Goal: Task Accomplishment & Management: Use online tool/utility

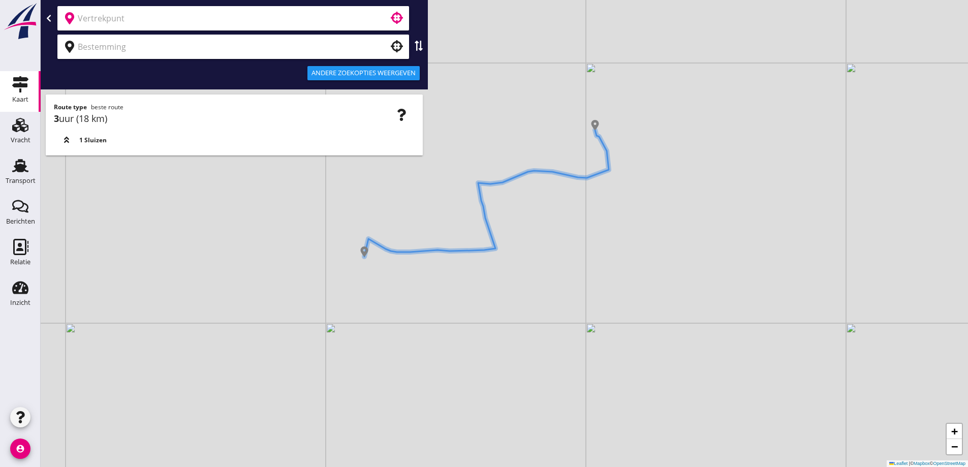
click at [298, 20] on input "text" at bounding box center [226, 18] width 297 height 16
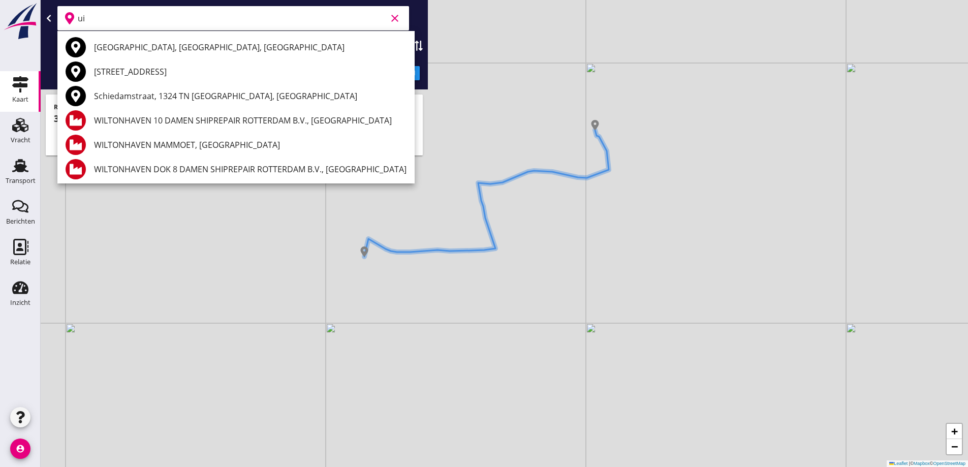
type input "u"
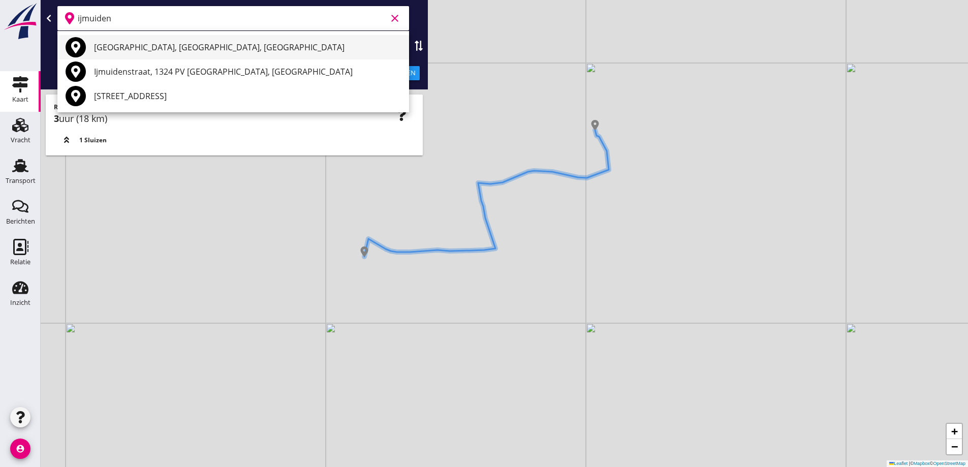
click at [264, 42] on div "[GEOGRAPHIC_DATA], [GEOGRAPHIC_DATA], [GEOGRAPHIC_DATA]" at bounding box center [247, 47] width 307 height 12
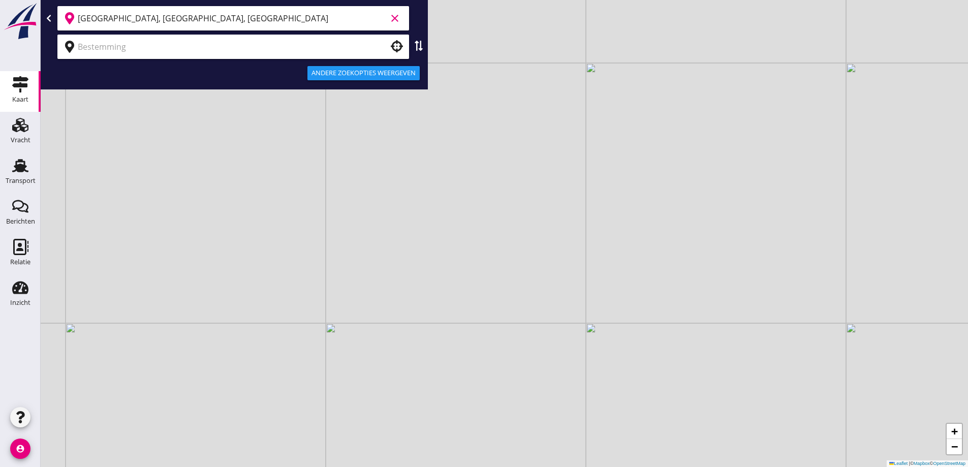
type input "[GEOGRAPHIC_DATA], [GEOGRAPHIC_DATA], [GEOGRAPHIC_DATA]"
click at [257, 37] on div at bounding box center [233, 47] width 352 height 24
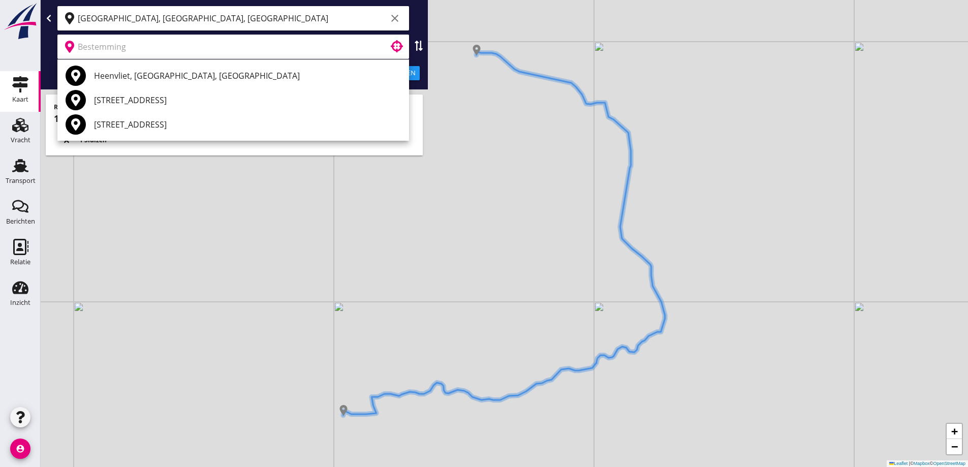
click at [259, 49] on input "text" at bounding box center [226, 47] width 297 height 16
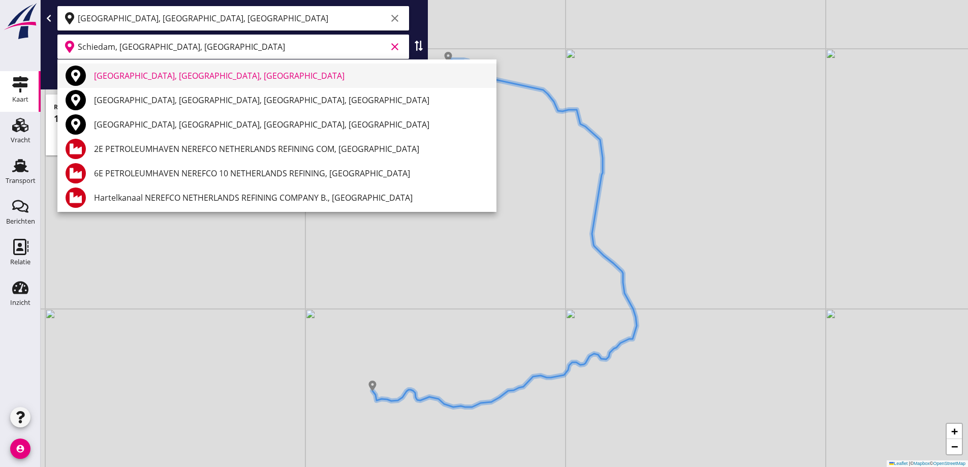
click at [246, 75] on div "[GEOGRAPHIC_DATA], [GEOGRAPHIC_DATA], [GEOGRAPHIC_DATA]" at bounding box center [291, 76] width 394 height 12
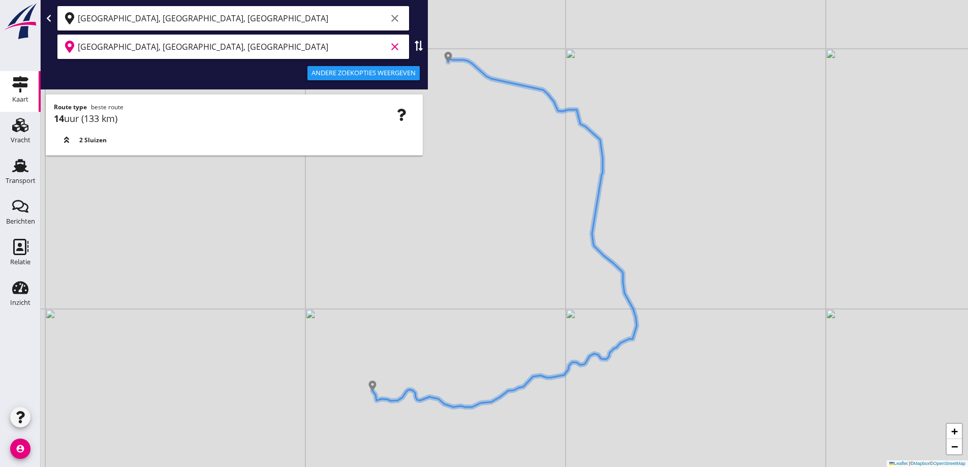
type input "[GEOGRAPHIC_DATA], [GEOGRAPHIC_DATA], [GEOGRAPHIC_DATA]"
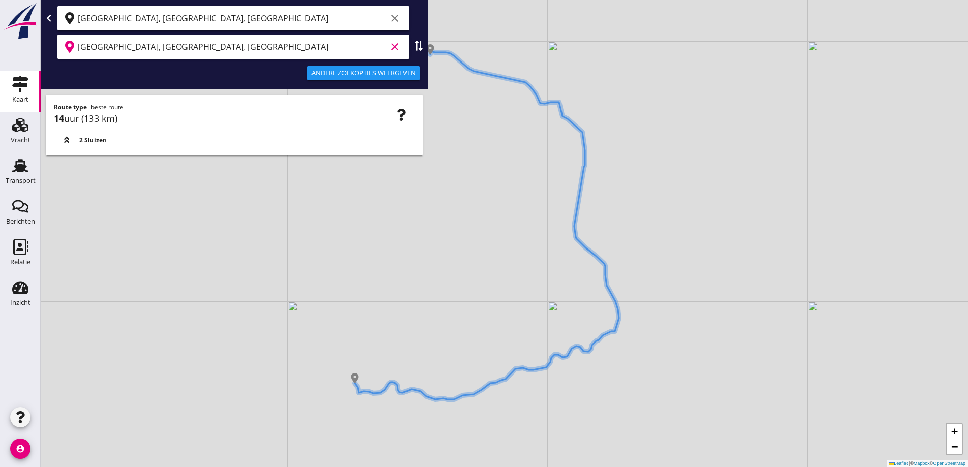
drag, startPoint x: 566, startPoint y: 284, endPoint x: 542, endPoint y: 273, distance: 26.4
click at [543, 275] on div "+ − Leaflet | © Mapbox © OpenStreetMap" at bounding box center [505, 233] width 928 height 467
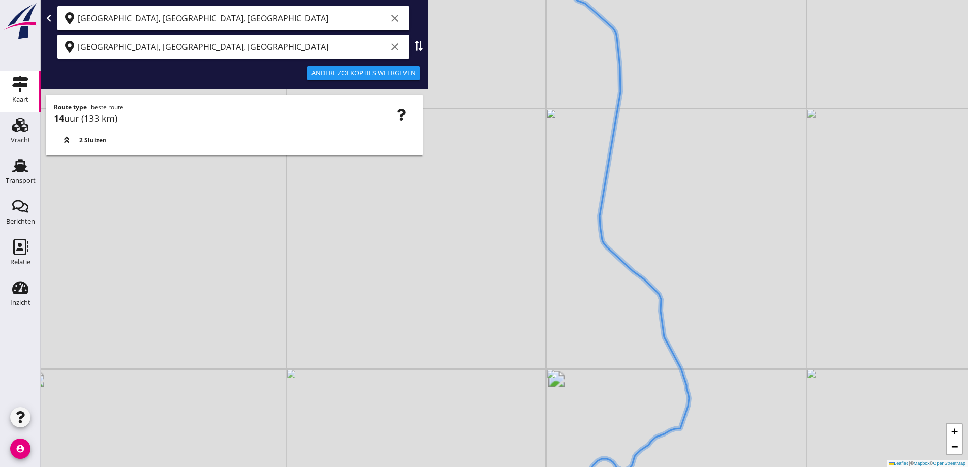
drag, startPoint x: 560, startPoint y: 255, endPoint x: 568, endPoint y: 290, distance: 35.9
click at [566, 290] on div "+ − Leaflet | © Mapbox © OpenStreetMap" at bounding box center [505, 233] width 928 height 467
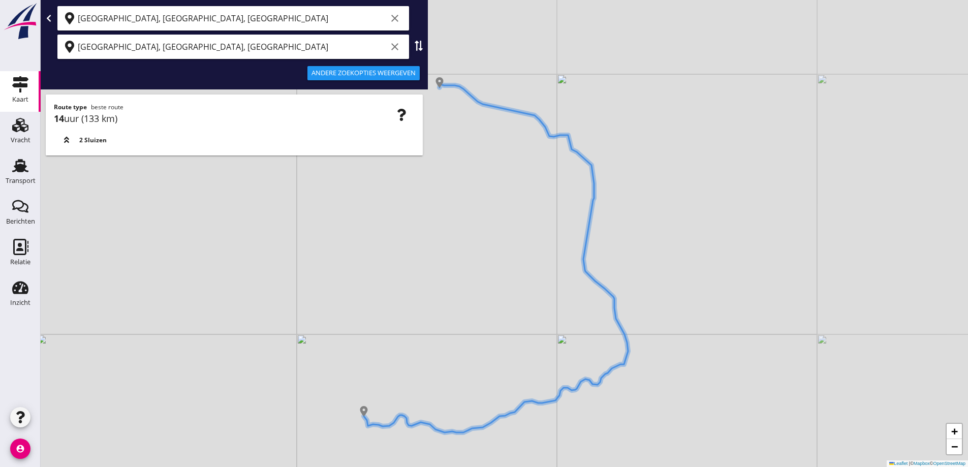
drag, startPoint x: 578, startPoint y: 311, endPoint x: 591, endPoint y: 263, distance: 49.1
click at [591, 263] on div "+ − Leaflet | © Mapbox © OpenStreetMap" at bounding box center [505, 233] width 928 height 467
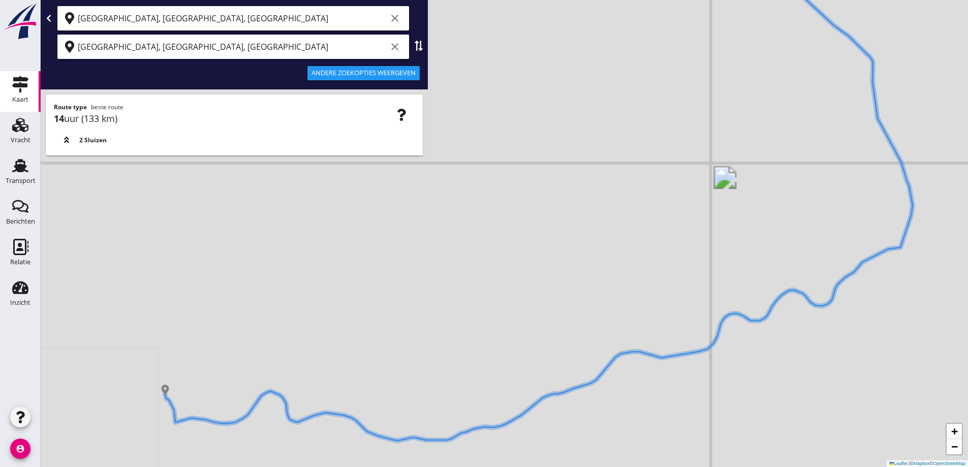
drag, startPoint x: 535, startPoint y: 329, endPoint x: 565, endPoint y: 316, distance: 32.8
click at [564, 315] on div "+ − Leaflet | © Mapbox © OpenStreetMap" at bounding box center [505, 233] width 928 height 467
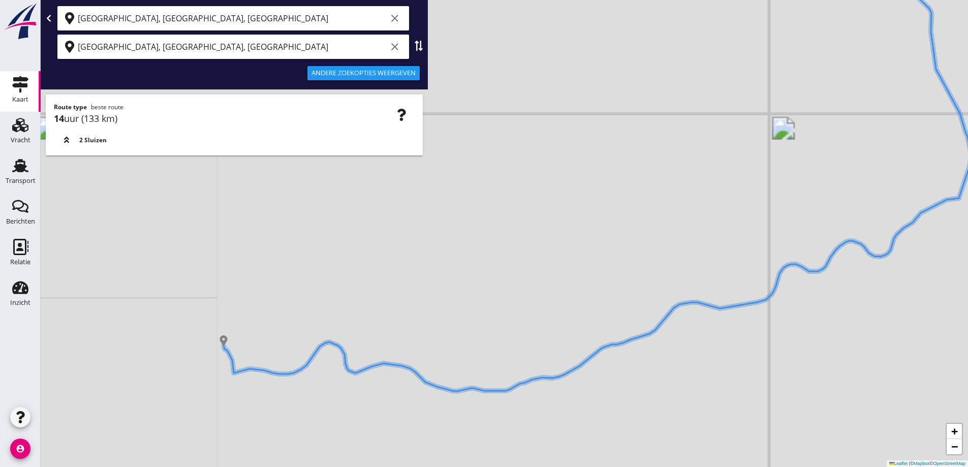
drag, startPoint x: 518, startPoint y: 351, endPoint x: 553, endPoint y: 310, distance: 53.7
click at [553, 310] on div "+ − Leaflet | © Mapbox © OpenStreetMap" at bounding box center [505, 233] width 928 height 467
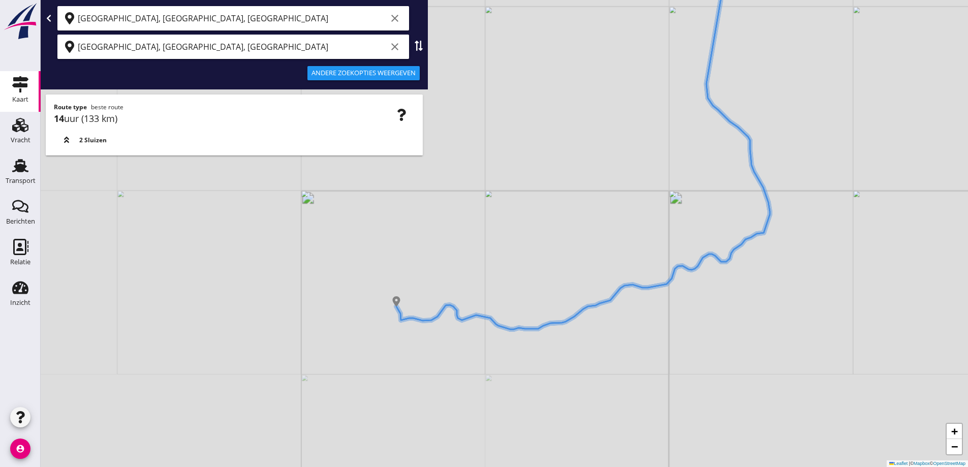
drag, startPoint x: 543, startPoint y: 312, endPoint x: 549, endPoint y: 296, distance: 16.7
click at [549, 295] on div "+ − Leaflet | © Mapbox © OpenStreetMap" at bounding box center [505, 233] width 928 height 467
click at [551, 278] on div "+ − Leaflet | © Mapbox © OpenStreetMap" at bounding box center [505, 233] width 928 height 467
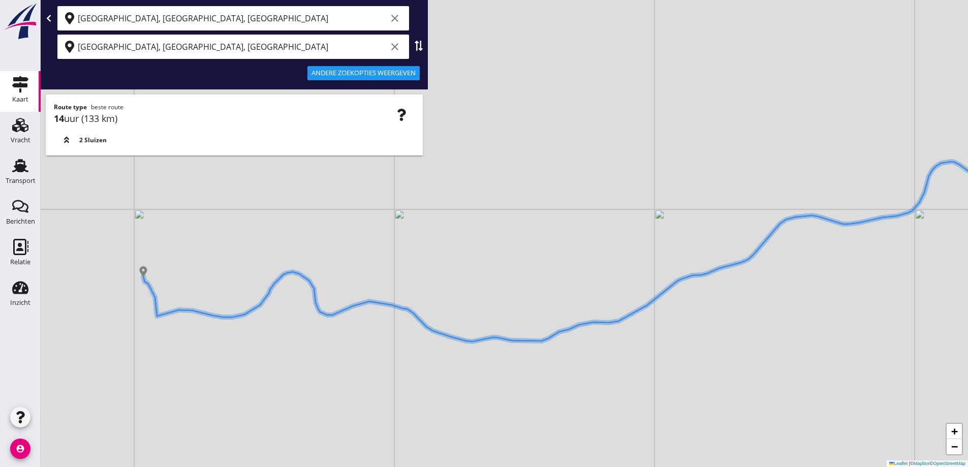
drag, startPoint x: 515, startPoint y: 295, endPoint x: 544, endPoint y: 273, distance: 35.6
click at [544, 273] on div "+ − Leaflet | © Mapbox © OpenStreetMap" at bounding box center [505, 233] width 928 height 467
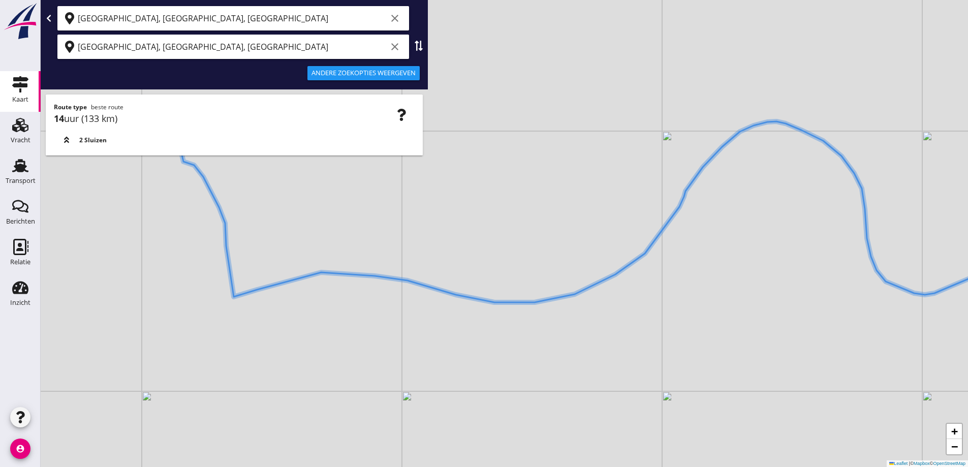
click at [198, 244] on div "+ − Leaflet | © Mapbox © OpenStreetMap" at bounding box center [505, 233] width 928 height 467
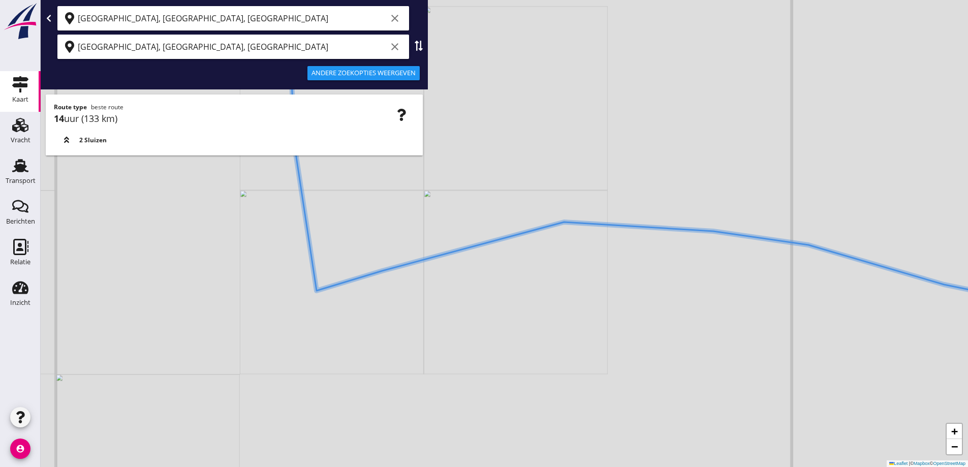
drag, startPoint x: 210, startPoint y: 261, endPoint x: 233, endPoint y: 228, distance: 40.6
click at [227, 228] on div "+ − Leaflet | © Mapbox © OpenStreetMap" at bounding box center [505, 233] width 928 height 467
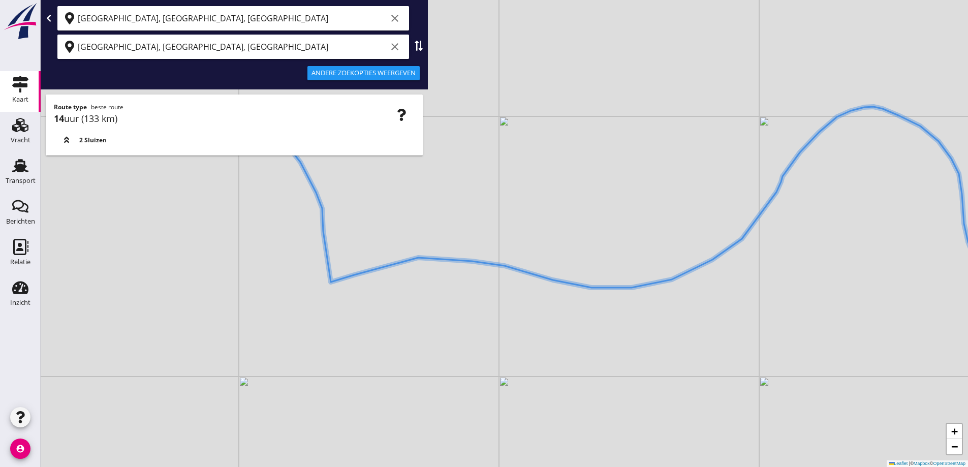
drag, startPoint x: 391, startPoint y: 275, endPoint x: 341, endPoint y: 257, distance: 53.7
click at [341, 257] on div "+ − Leaflet | © Mapbox © OpenStreetMap" at bounding box center [505, 233] width 928 height 467
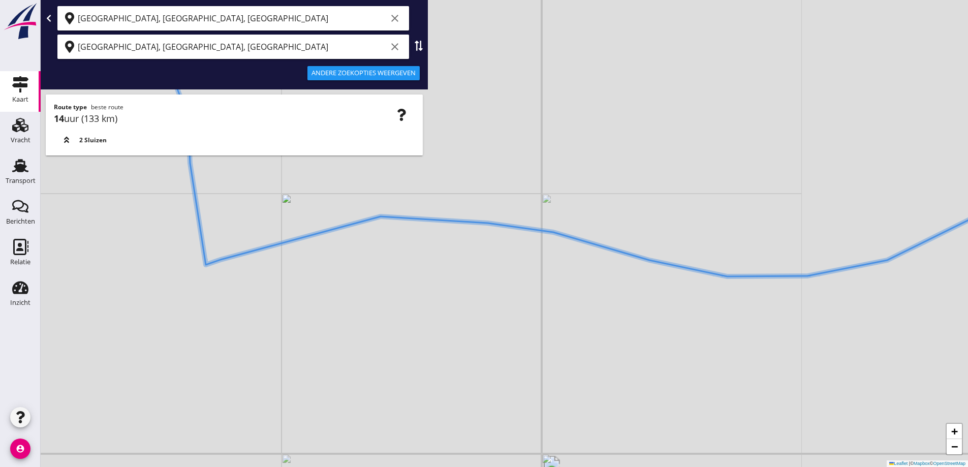
drag, startPoint x: 365, startPoint y: 272, endPoint x: 411, endPoint y: 256, distance: 48.1
click at [362, 269] on div "+ − Leaflet | © Mapbox © OpenStreetMap" at bounding box center [505, 233] width 928 height 467
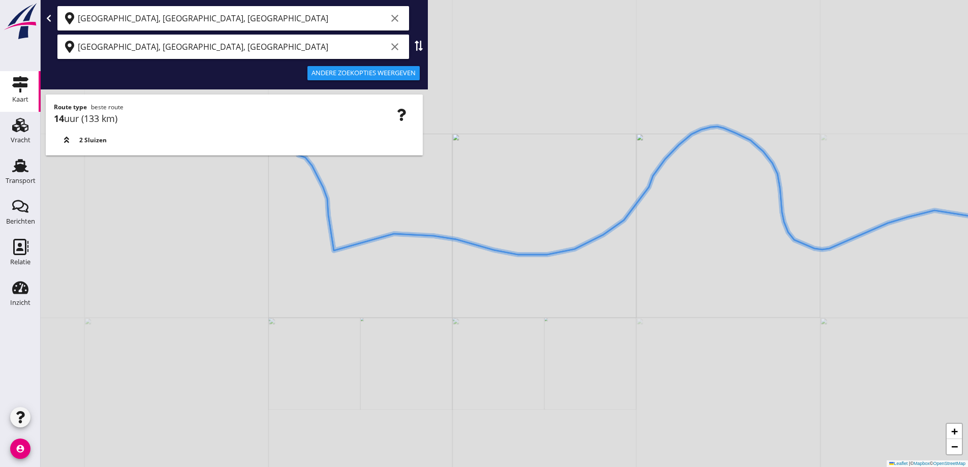
drag, startPoint x: 520, startPoint y: 288, endPoint x: 471, endPoint y: 270, distance: 52.4
click at [471, 271] on div "+ − Leaflet | © Mapbox © OpenStreetMap" at bounding box center [505, 233] width 928 height 467
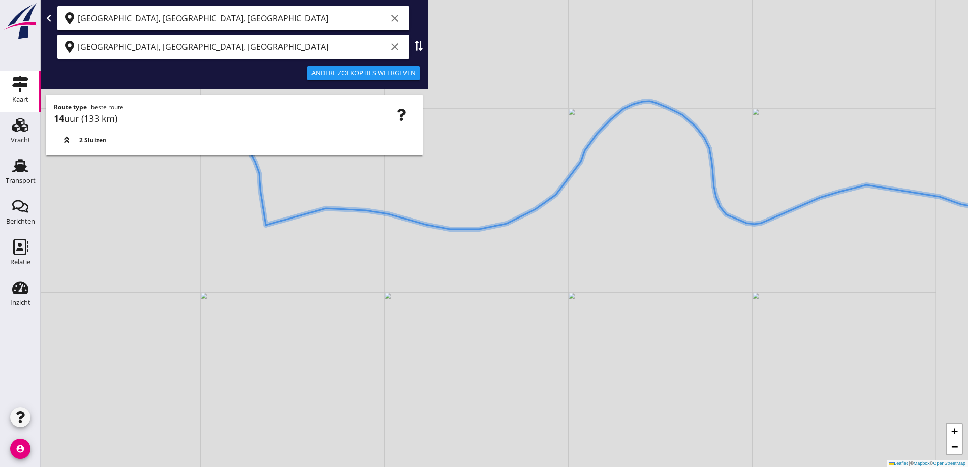
drag, startPoint x: 557, startPoint y: 278, endPoint x: 517, endPoint y: 277, distance: 40.2
click at [517, 277] on div "+ − Leaflet | © Mapbox © OpenStreetMap" at bounding box center [505, 233] width 928 height 467
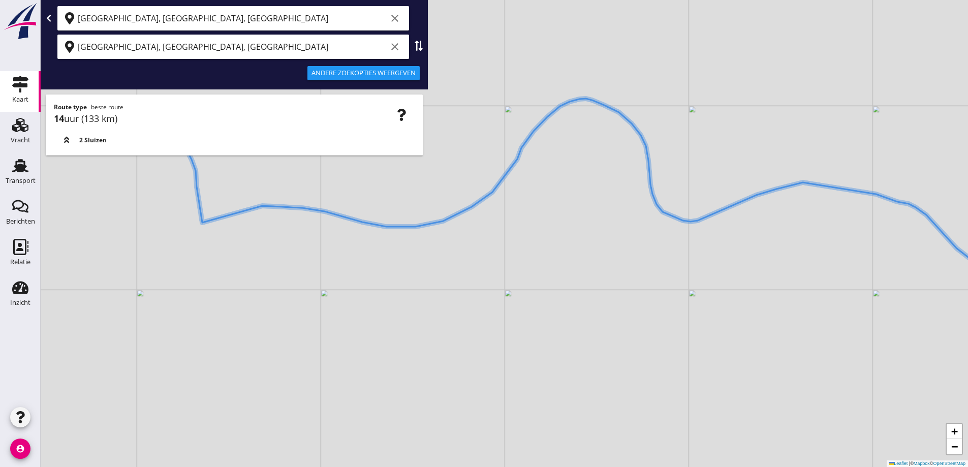
drag, startPoint x: 532, startPoint y: 275, endPoint x: 526, endPoint y: 274, distance: 6.1
click at [527, 275] on div "+ − Leaflet | © Mapbox © OpenStreetMap" at bounding box center [505, 233] width 928 height 467
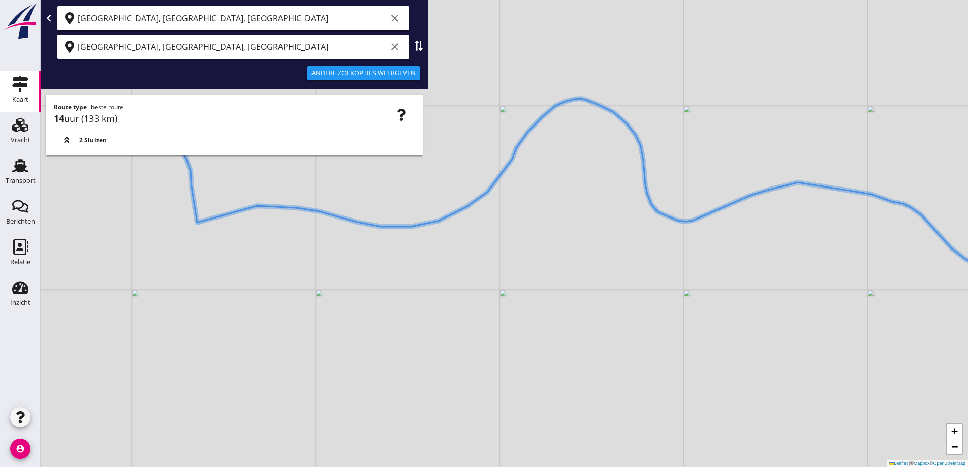
drag, startPoint x: 526, startPoint y: 274, endPoint x: 567, endPoint y: 245, distance: 50.6
click at [567, 245] on div "+ − Leaflet | © Mapbox © OpenStreetMap" at bounding box center [505, 233] width 928 height 467
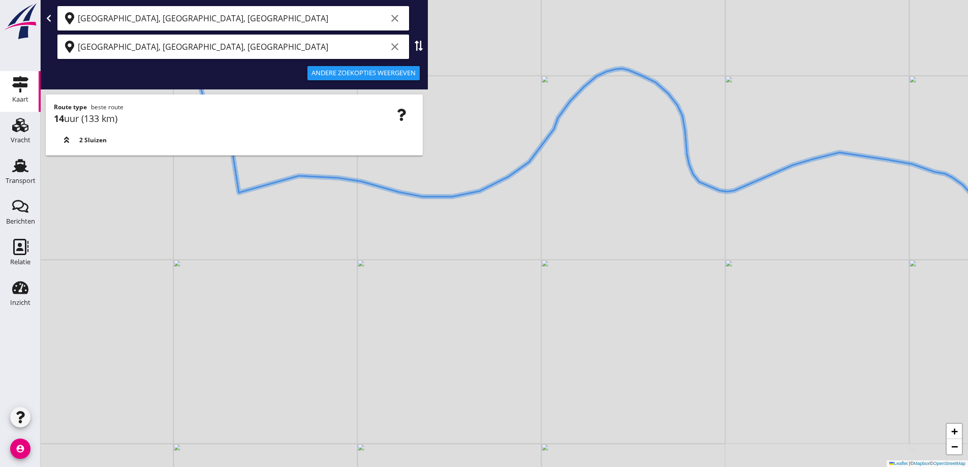
drag, startPoint x: 535, startPoint y: 267, endPoint x: 584, endPoint y: 258, distance: 49.1
click at [584, 258] on div "+ − Leaflet | © Mapbox © OpenStreetMap" at bounding box center [505, 233] width 928 height 467
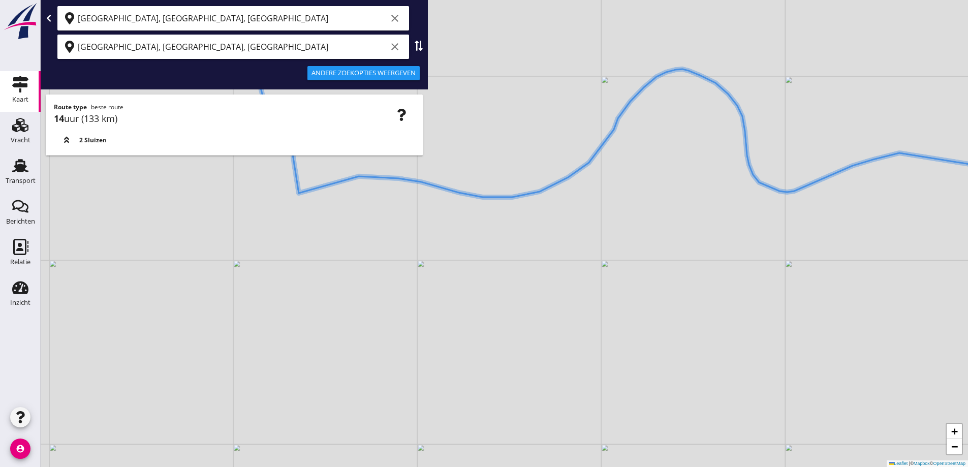
drag, startPoint x: 573, startPoint y: 274, endPoint x: 557, endPoint y: 304, distance: 34.4
click at [557, 304] on div "+ − Leaflet | © Mapbox © OpenStreetMap" at bounding box center [505, 233] width 928 height 467
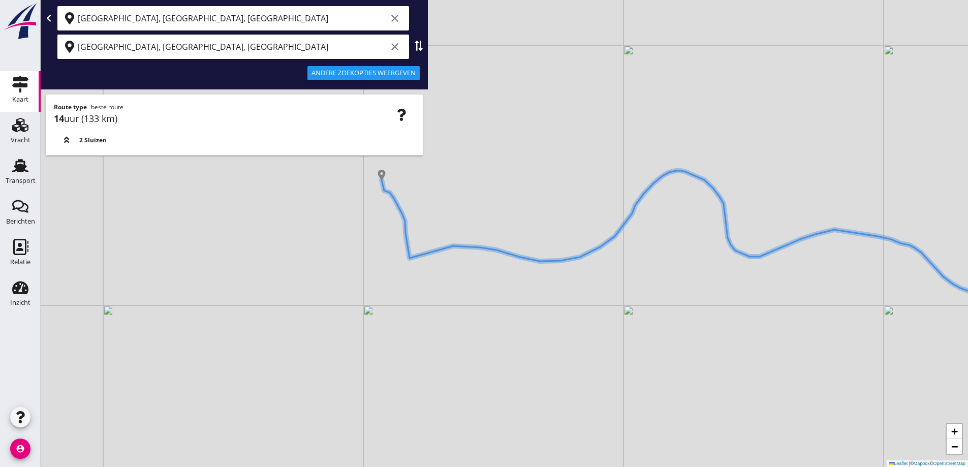
click at [508, 269] on div "+ − Leaflet | © Mapbox © OpenStreetMap" at bounding box center [505, 233] width 928 height 467
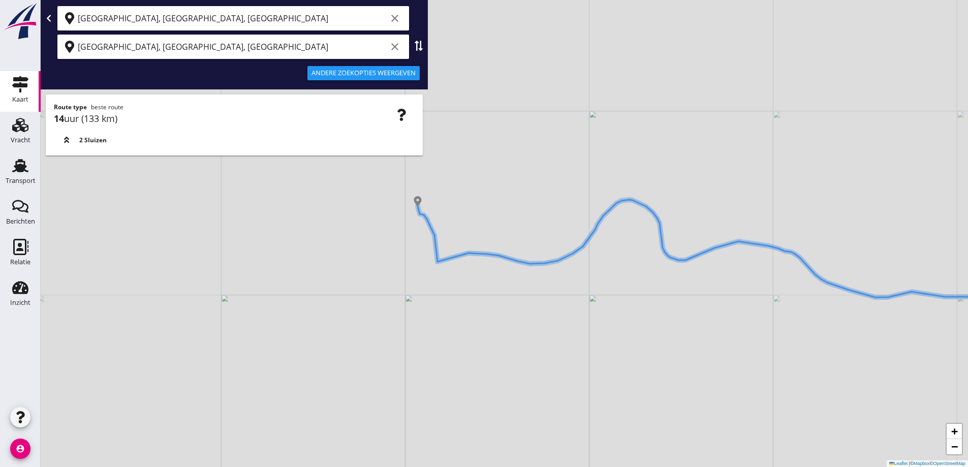
click at [506, 268] on div "+ − Leaflet | © Mapbox © OpenStreetMap" at bounding box center [505, 233] width 928 height 467
drag, startPoint x: 490, startPoint y: 266, endPoint x: 499, endPoint y: 238, distance: 29.4
click at [499, 238] on div "+ − Leaflet | © Mapbox © OpenStreetMap" at bounding box center [505, 233] width 928 height 467
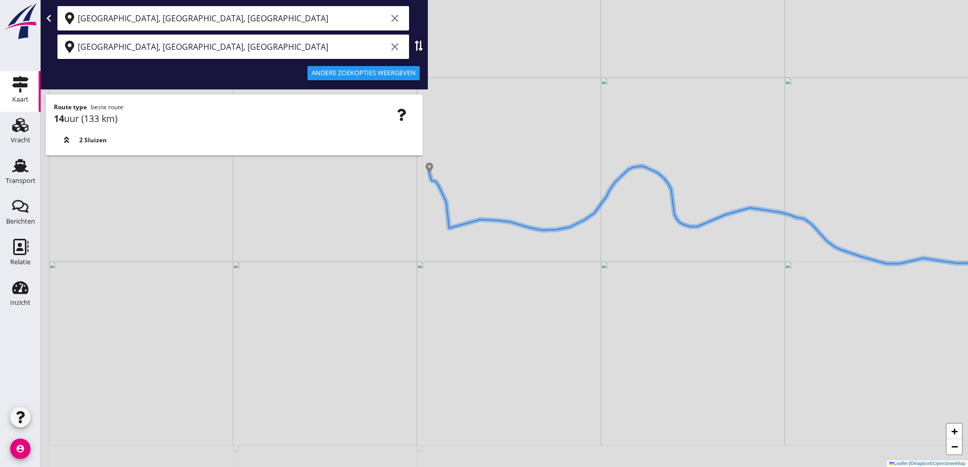
drag, startPoint x: 493, startPoint y: 250, endPoint x: 489, endPoint y: 245, distance: 5.5
click at [491, 247] on div "+ − Leaflet | © Mapbox © OpenStreetMap" at bounding box center [505, 233] width 928 height 467
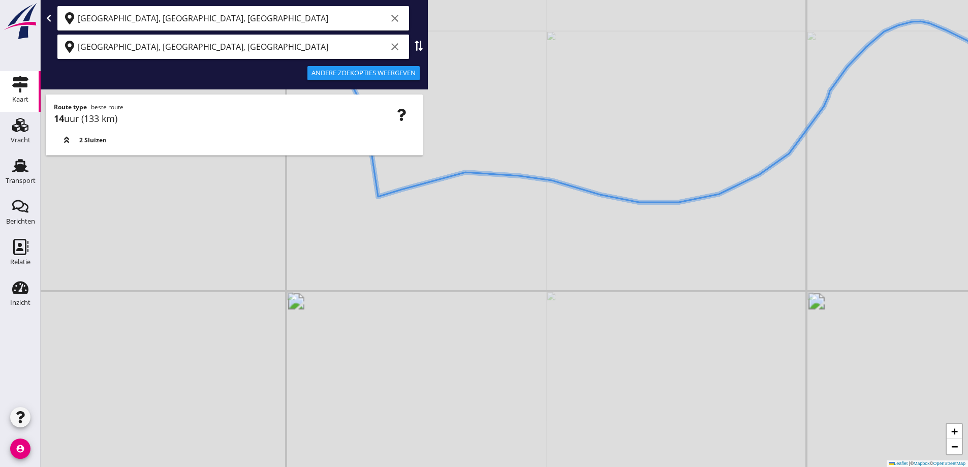
drag, startPoint x: 450, startPoint y: 217, endPoint x: 457, endPoint y: 253, distance: 37.2
click at [456, 253] on div "+ − Leaflet | © Mapbox © OpenStreetMap" at bounding box center [505, 233] width 928 height 467
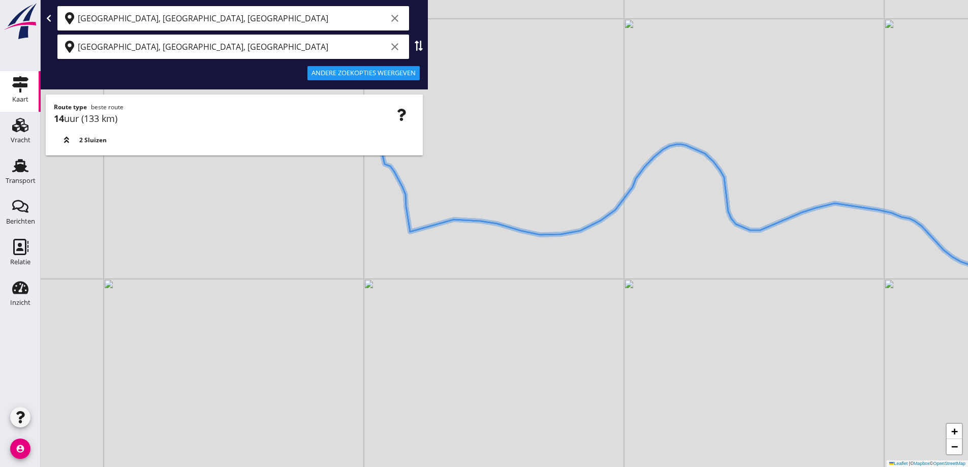
drag, startPoint x: 449, startPoint y: 240, endPoint x: 411, endPoint y: 218, distance: 43.8
click at [421, 223] on div "+ − Leaflet | © Mapbox © OpenStreetMap" at bounding box center [505, 233] width 928 height 467
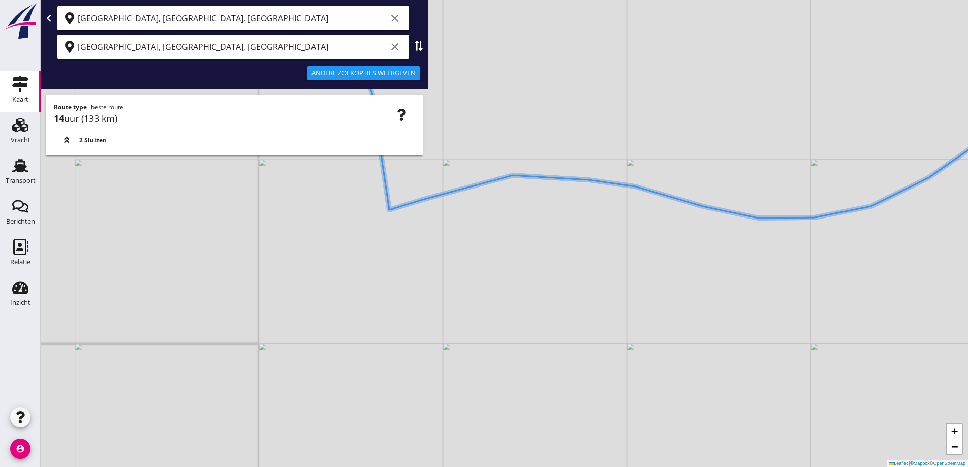
drag, startPoint x: 432, startPoint y: 212, endPoint x: 492, endPoint y: 194, distance: 63.2
click at [484, 193] on div "+ − Leaflet | © Mapbox © OpenStreetMap" at bounding box center [505, 233] width 928 height 467
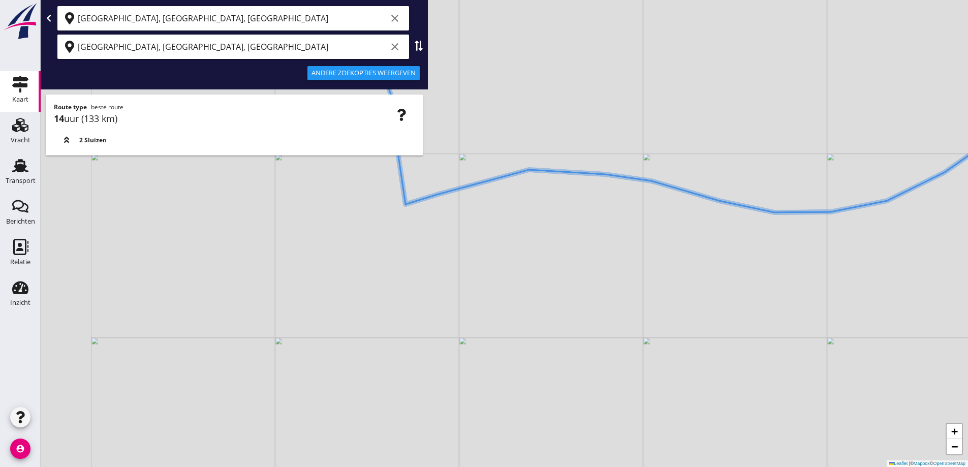
drag, startPoint x: 488, startPoint y: 208, endPoint x: 494, endPoint y: 200, distance: 9.9
click at [489, 204] on div "+ − Leaflet | © Mapbox © OpenStreetMap" at bounding box center [505, 233] width 928 height 467
